Goal: Subscribe to service/newsletter

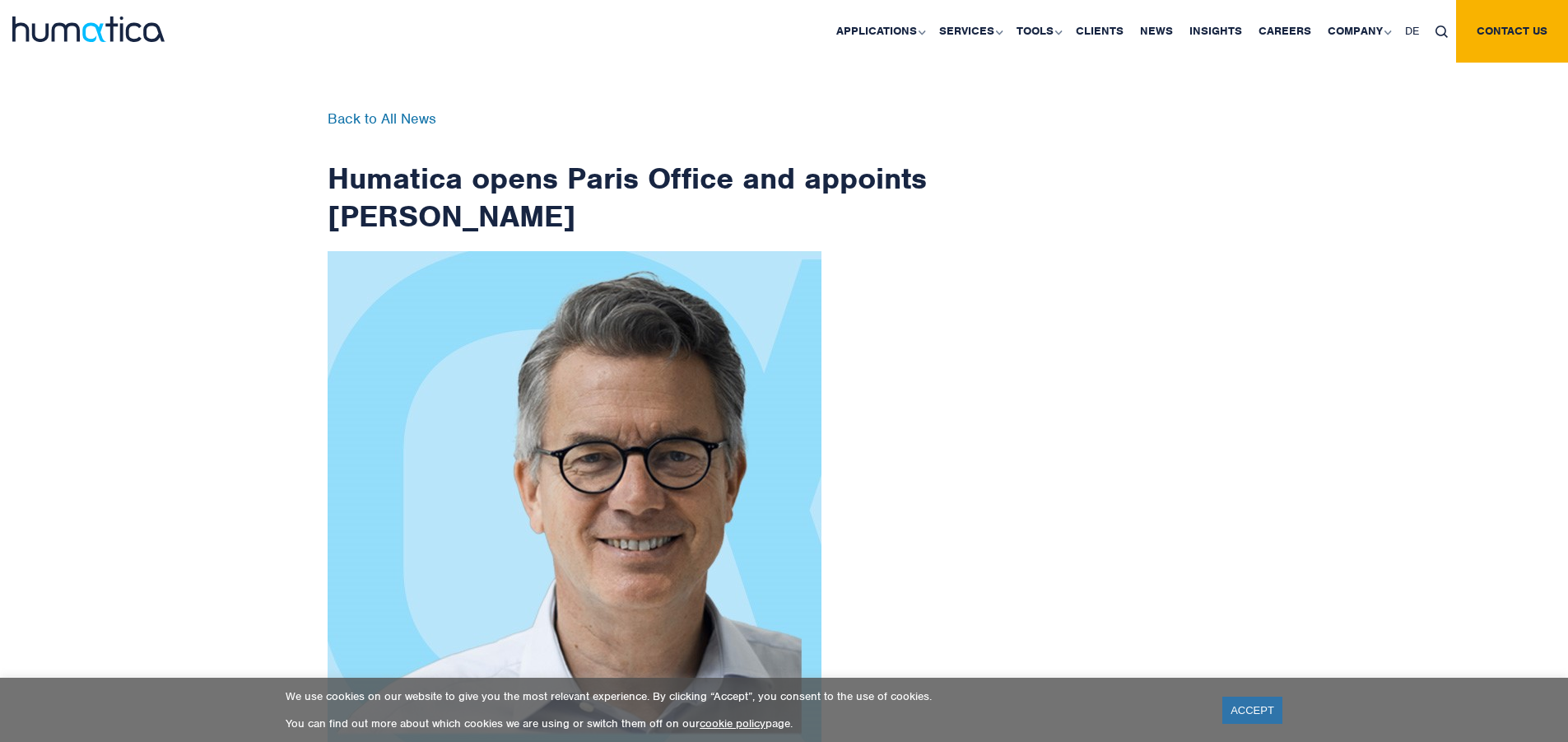
scroll to position [2627, 0]
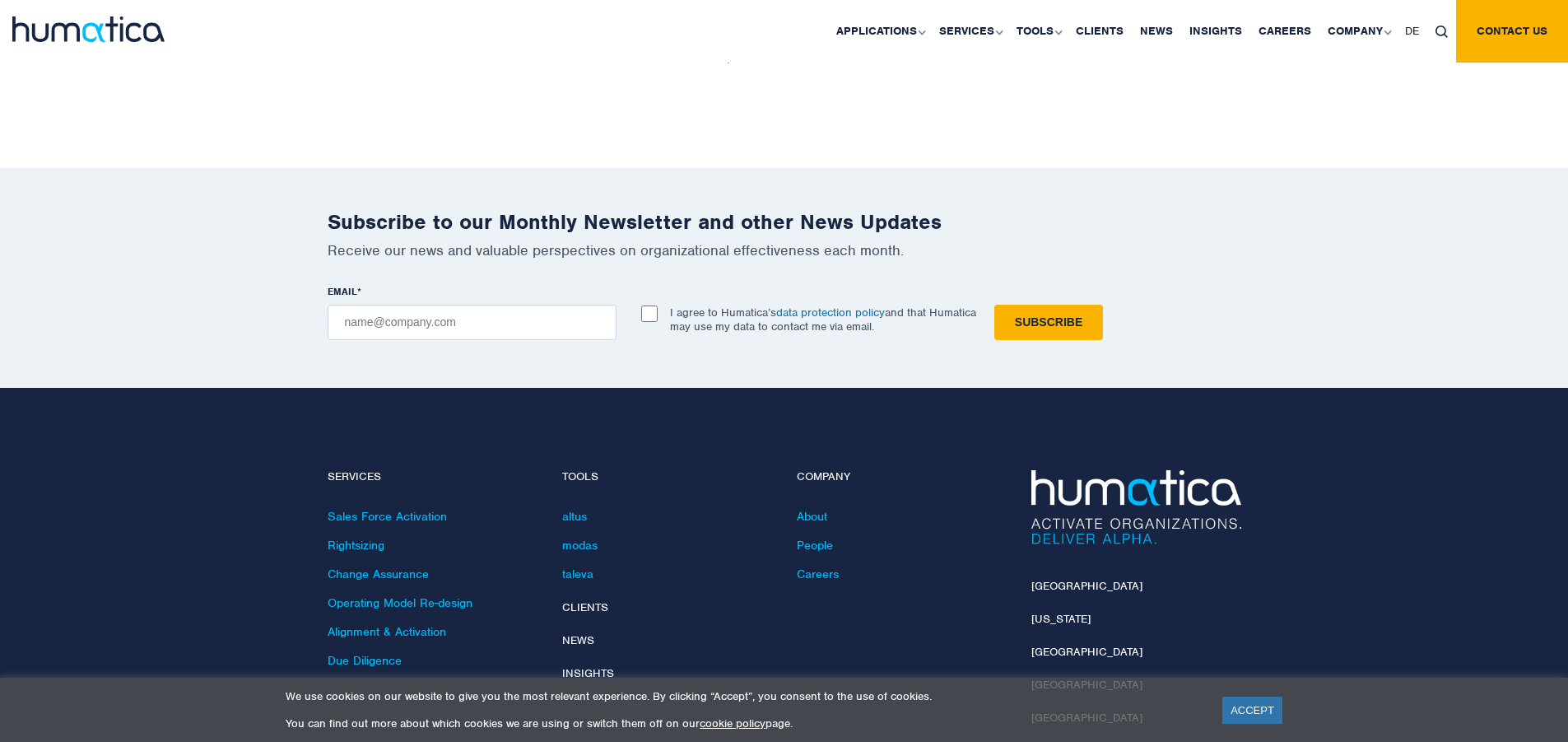
checkbox input "true"
type input "[EMAIL_ADDRESS][DOMAIN_NAME]"
click at [995, 305] on input "Subscribe" at bounding box center [1049, 323] width 109 height 35
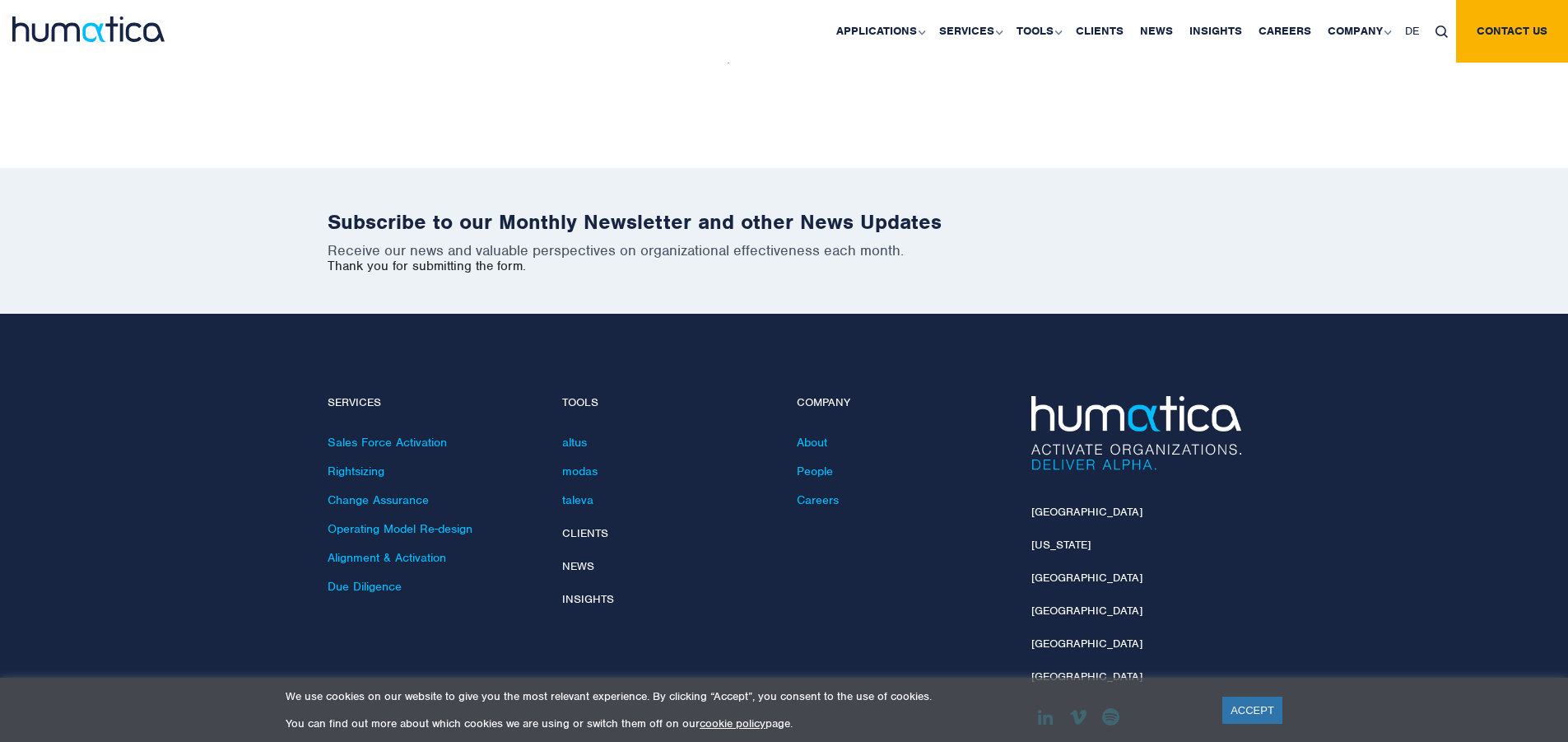
scroll to position [2553, 0]
